Goal: Use online tool/utility: Utilize a website feature to perform a specific function

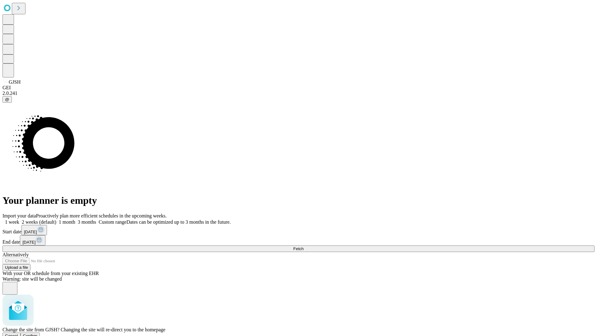
click at [38, 333] on span "Confirm" at bounding box center [30, 335] width 15 height 5
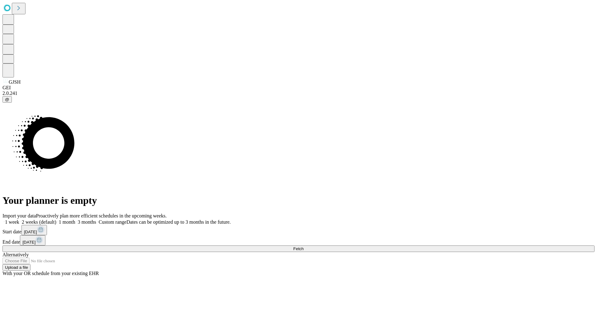
click at [19, 219] on label "1 week" at bounding box center [10, 221] width 17 height 5
click at [304, 246] on span "Fetch" at bounding box center [298, 248] width 10 height 5
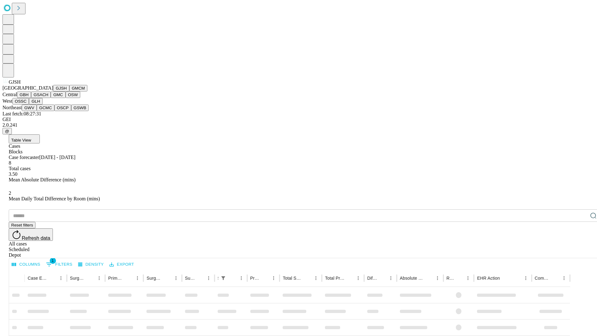
click at [69, 91] on button "GMCM" at bounding box center [78, 88] width 18 height 7
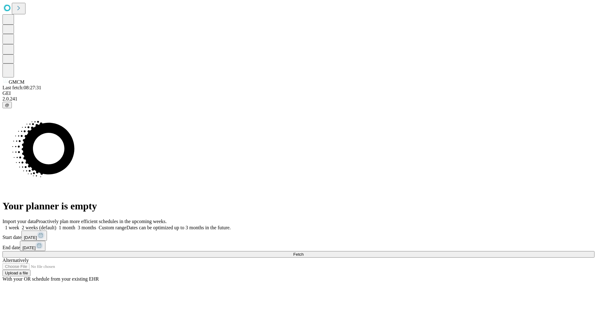
click at [19, 225] on label "1 week" at bounding box center [10, 227] width 17 height 5
click at [304, 252] on span "Fetch" at bounding box center [298, 254] width 10 height 5
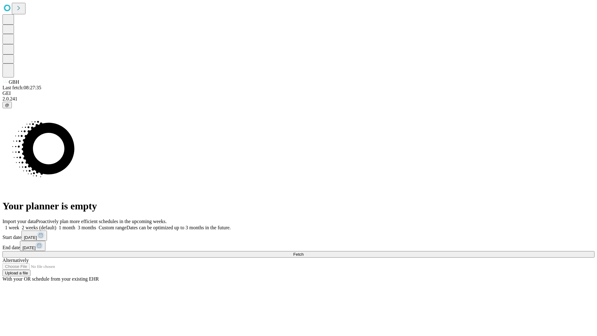
click at [19, 225] on label "1 week" at bounding box center [10, 227] width 17 height 5
click at [304, 252] on span "Fetch" at bounding box center [298, 254] width 10 height 5
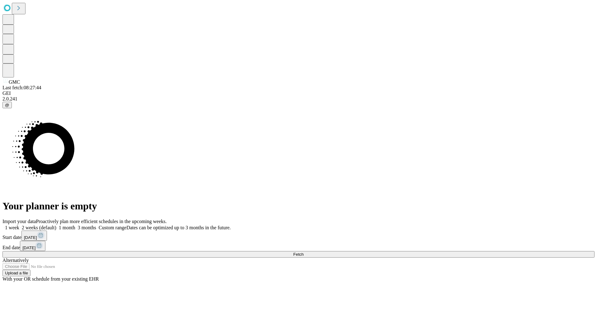
click at [19, 225] on label "1 week" at bounding box center [10, 227] width 17 height 5
click at [304, 252] on span "Fetch" at bounding box center [298, 254] width 10 height 5
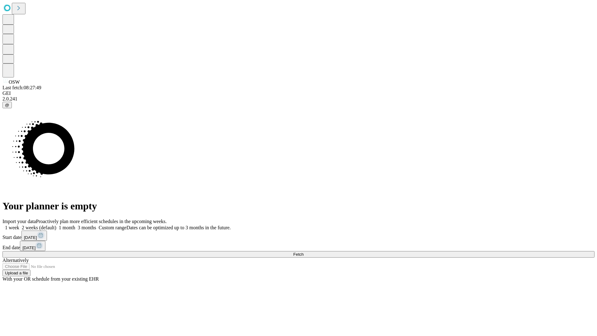
click at [19, 225] on label "1 week" at bounding box center [10, 227] width 17 height 5
click at [304, 252] on span "Fetch" at bounding box center [298, 254] width 10 height 5
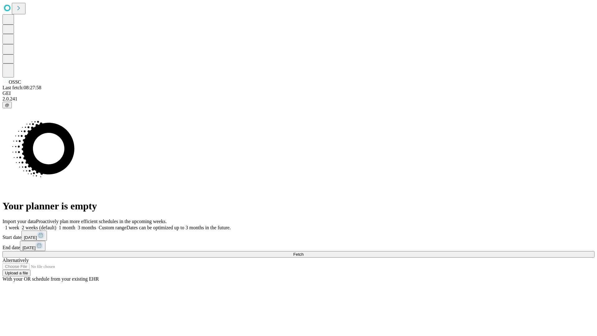
click at [19, 225] on label "1 week" at bounding box center [10, 227] width 17 height 5
click at [304, 252] on span "Fetch" at bounding box center [298, 254] width 10 height 5
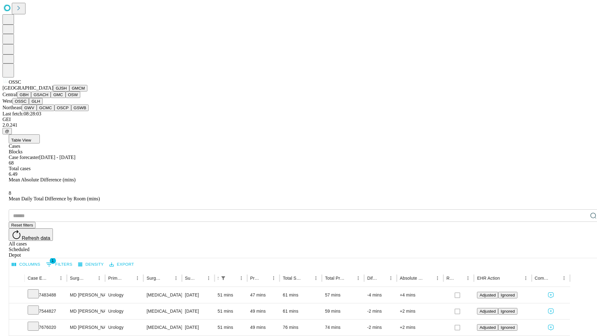
click at [42, 105] on button "GLH" at bounding box center [35, 101] width 13 height 7
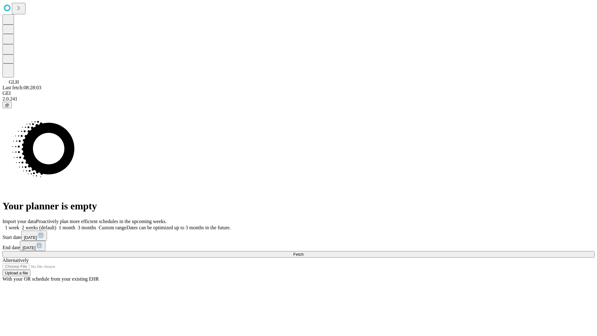
click at [19, 225] on label "1 week" at bounding box center [10, 227] width 17 height 5
click at [304, 252] on span "Fetch" at bounding box center [298, 254] width 10 height 5
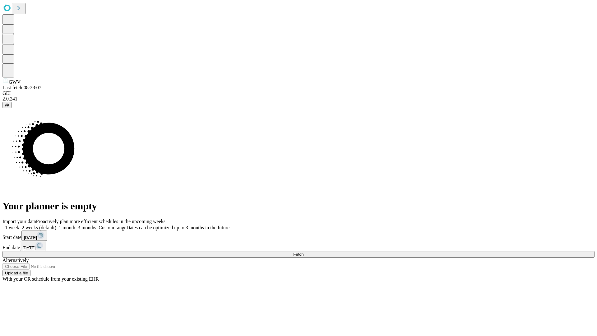
click at [19, 225] on label "1 week" at bounding box center [10, 227] width 17 height 5
click at [304, 252] on span "Fetch" at bounding box center [298, 254] width 10 height 5
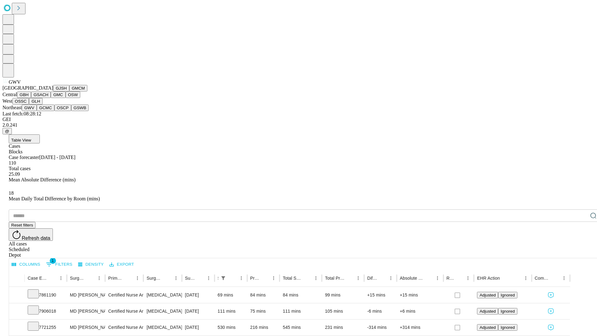
click at [48, 111] on button "GCMC" at bounding box center [46, 108] width 18 height 7
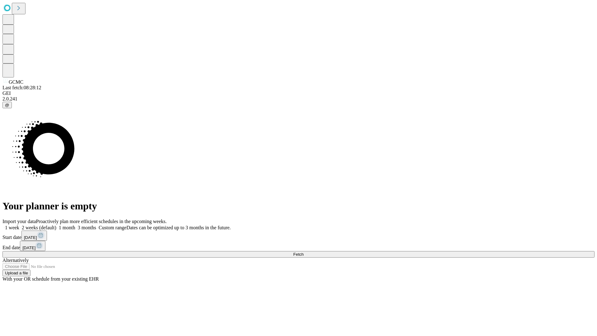
click at [19, 225] on label "1 week" at bounding box center [10, 227] width 17 height 5
click at [304, 252] on span "Fetch" at bounding box center [298, 254] width 10 height 5
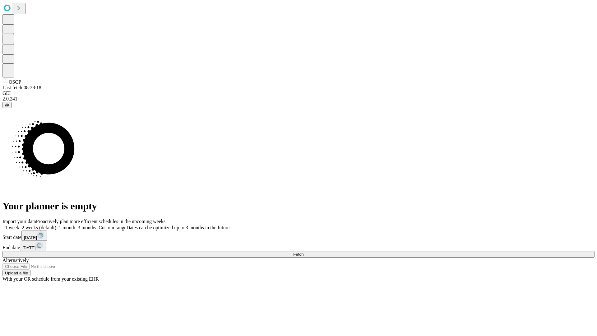
click at [19, 225] on label "1 week" at bounding box center [10, 227] width 17 height 5
click at [304, 252] on span "Fetch" at bounding box center [298, 254] width 10 height 5
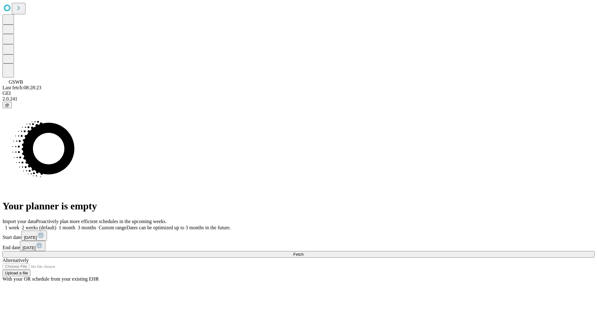
click at [19, 225] on label "1 week" at bounding box center [10, 227] width 17 height 5
click at [304, 252] on span "Fetch" at bounding box center [298, 254] width 10 height 5
